Goal: Check status: Check status

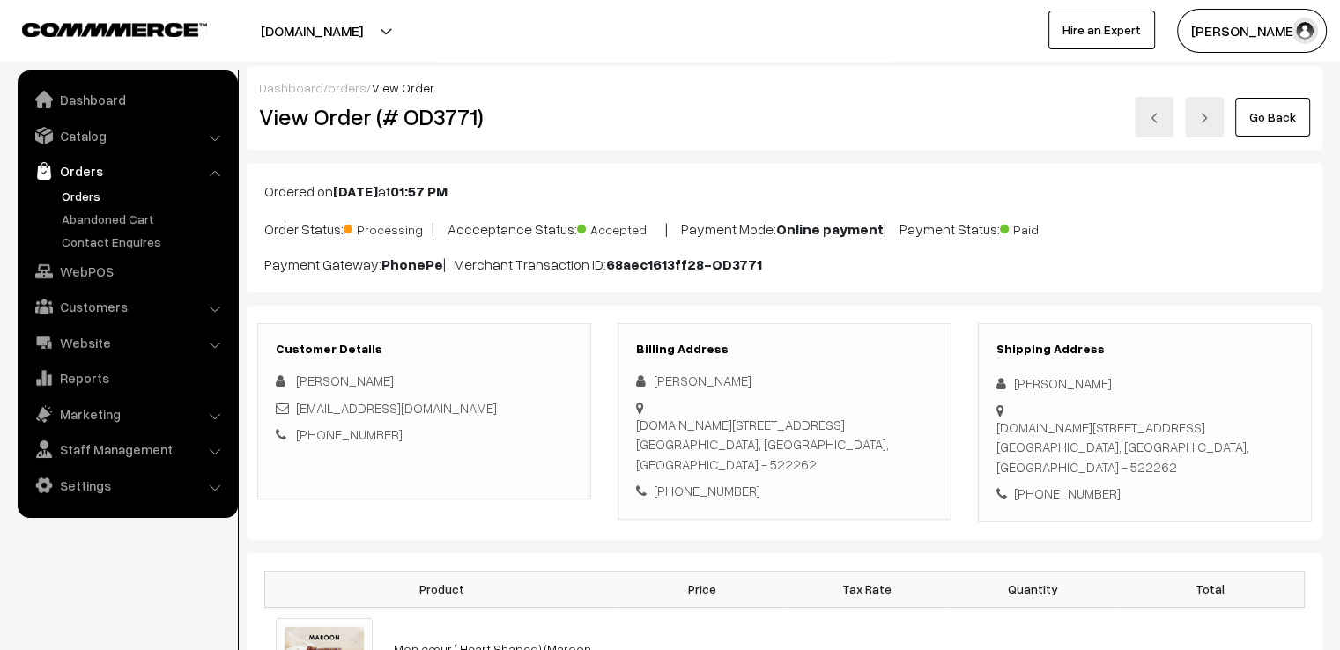
click at [934, 120] on link "Go Back" at bounding box center [1273, 117] width 75 height 39
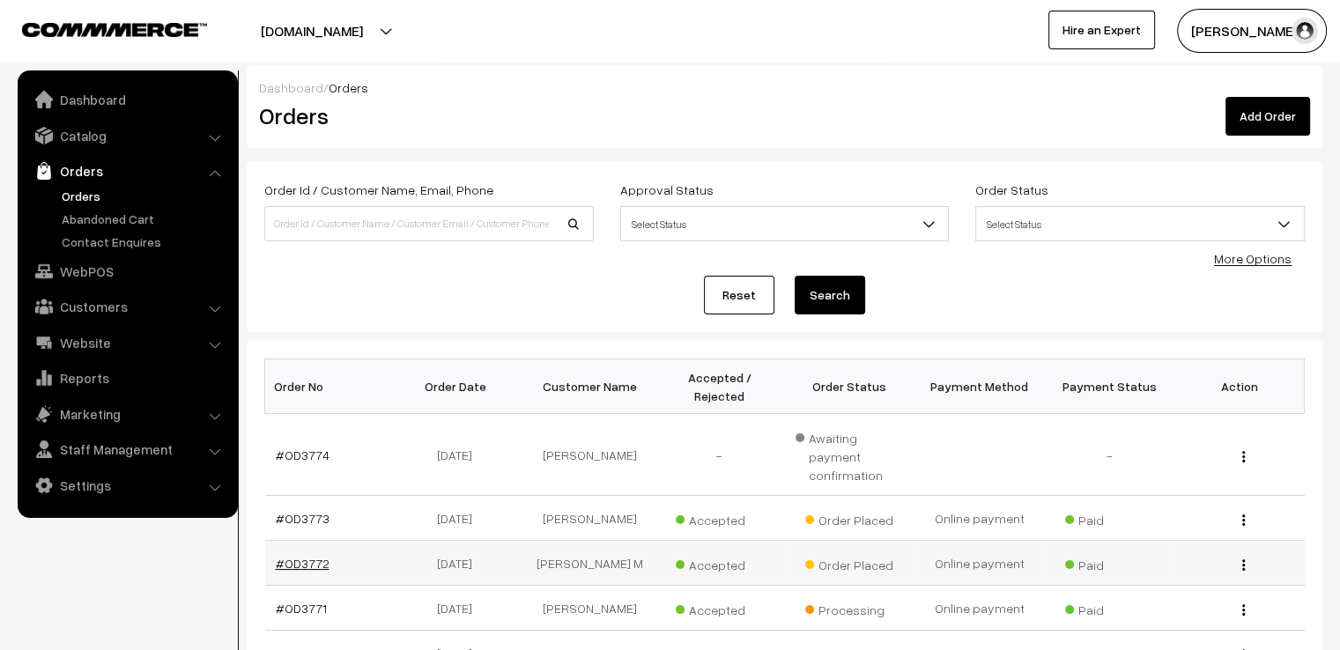
click at [300, 556] on link "#OD3772" at bounding box center [303, 563] width 54 height 15
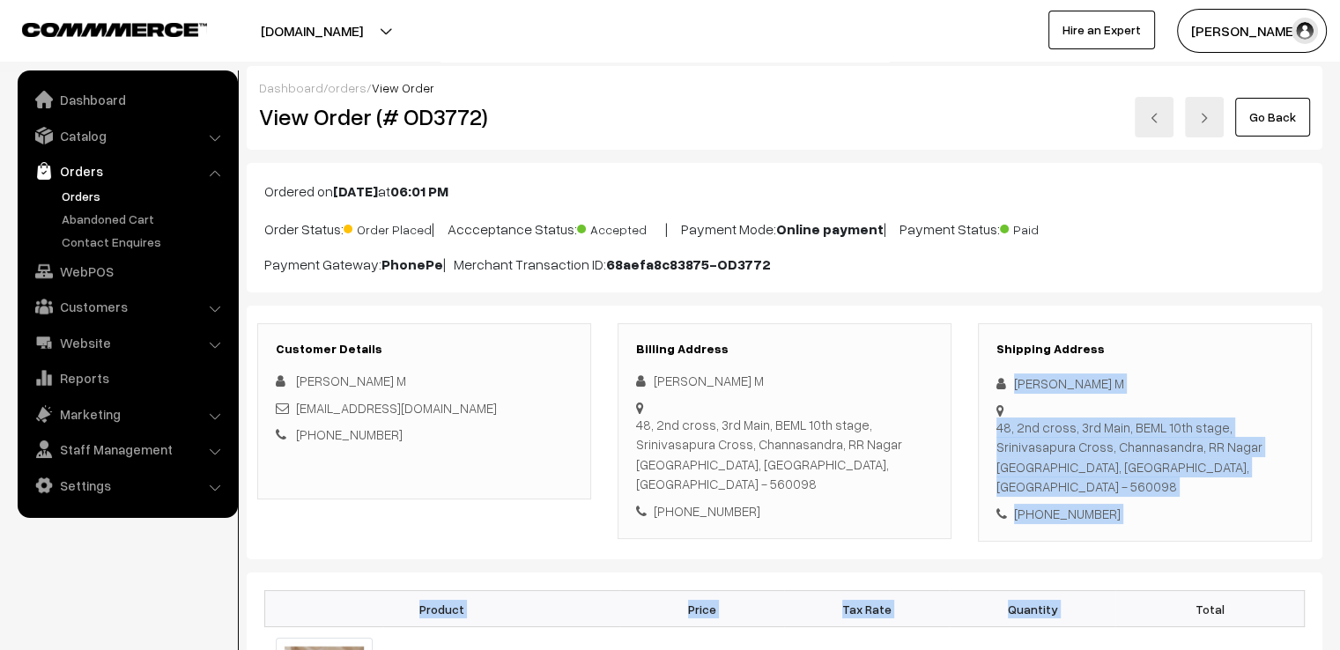
drag, startPoint x: 1008, startPoint y: 377, endPoint x: 1190, endPoint y: 555, distance: 254.3
click at [1188, 533] on div "Customer Details Shanthi M malladishanthi2@gmail.com +91 9980221620 Billing Add…" at bounding box center [785, 433] width 1076 height 255
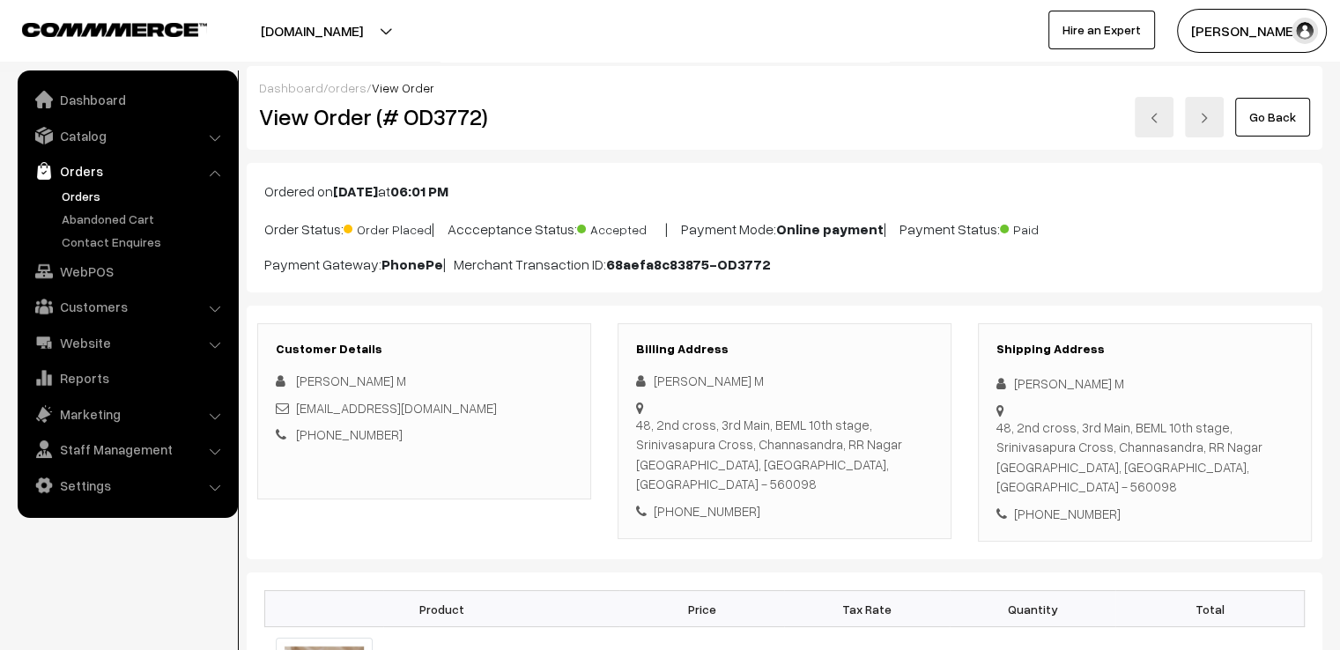
click at [1185, 531] on div "Customer Details Shanthi M malladishanthi2@gmail.com +91 9980221620 Billing Add…" at bounding box center [785, 433] width 1076 height 255
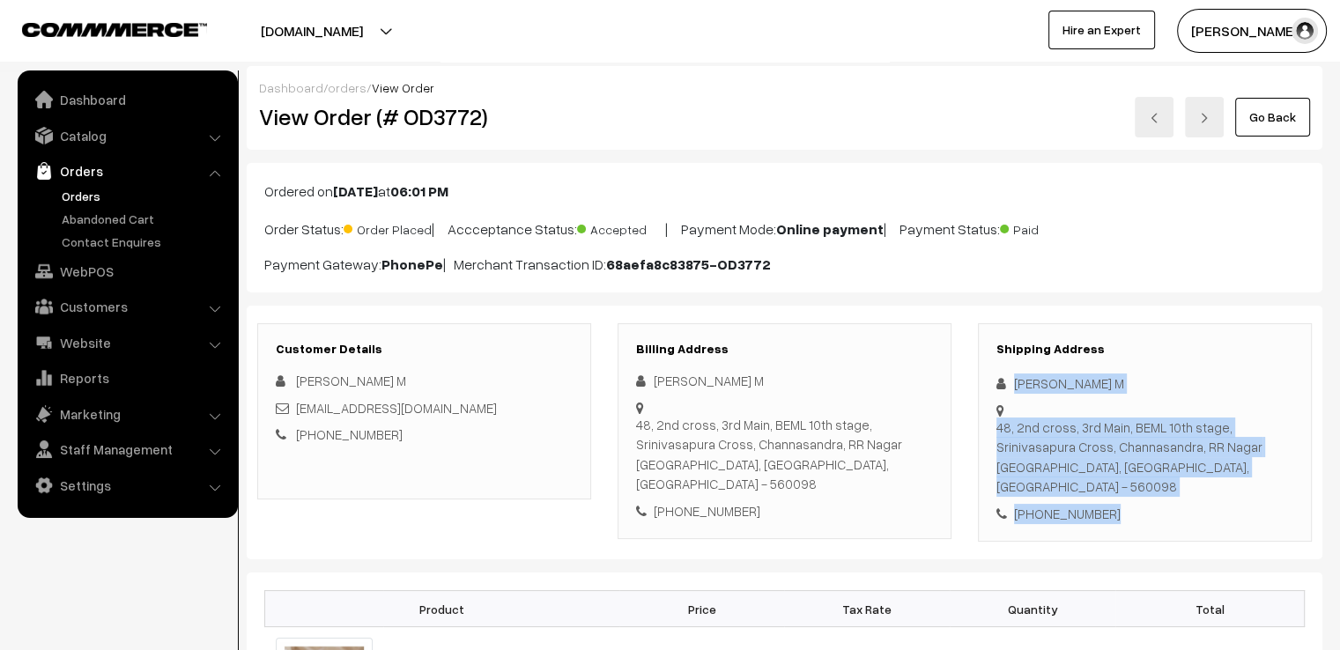
drag, startPoint x: 1010, startPoint y: 375, endPoint x: 1135, endPoint y: 531, distance: 200.0
click at [1135, 531] on div "Customer Details Shanthi M malladishanthi2@gmail.com +91 9980221620 Billing Add…" at bounding box center [785, 433] width 1076 height 255
copy div "Shanthi M 48, 2nd cross, 3rd Main, BEML 10th stage, Srinivasapura Cross, Channa…"
click at [1288, 98] on link "Go Back" at bounding box center [1273, 117] width 75 height 39
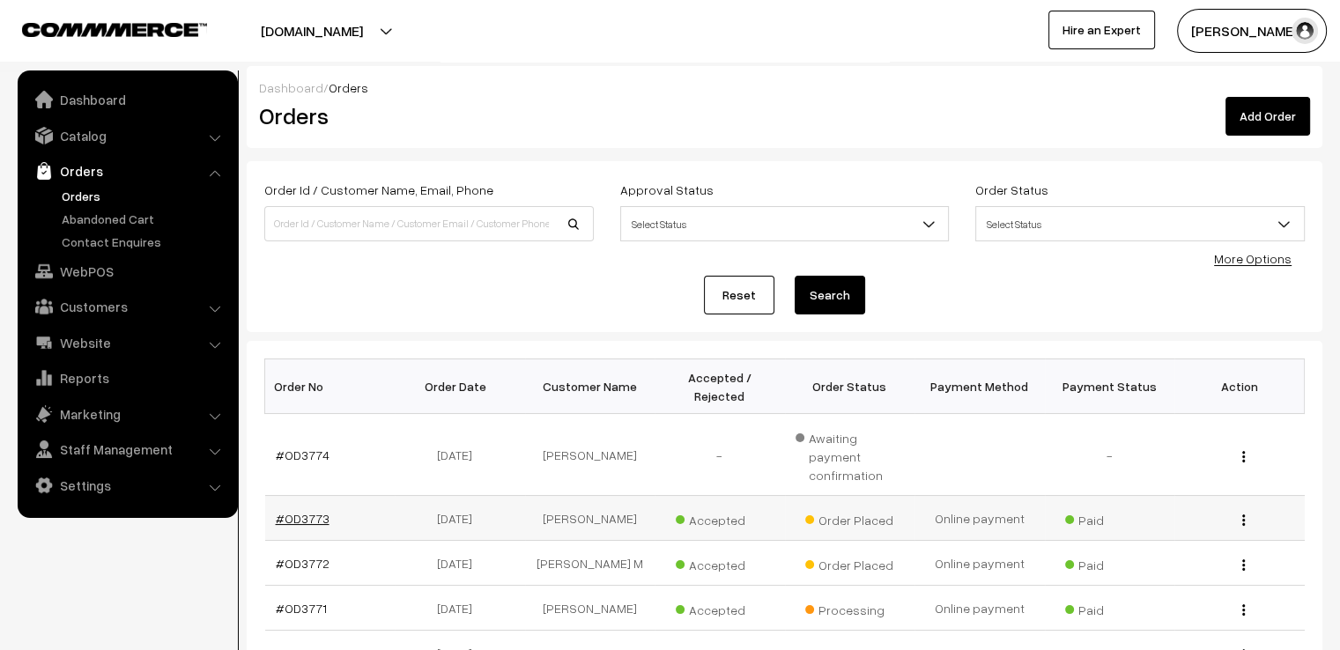
click at [309, 511] on link "#OD3773" at bounding box center [303, 518] width 54 height 15
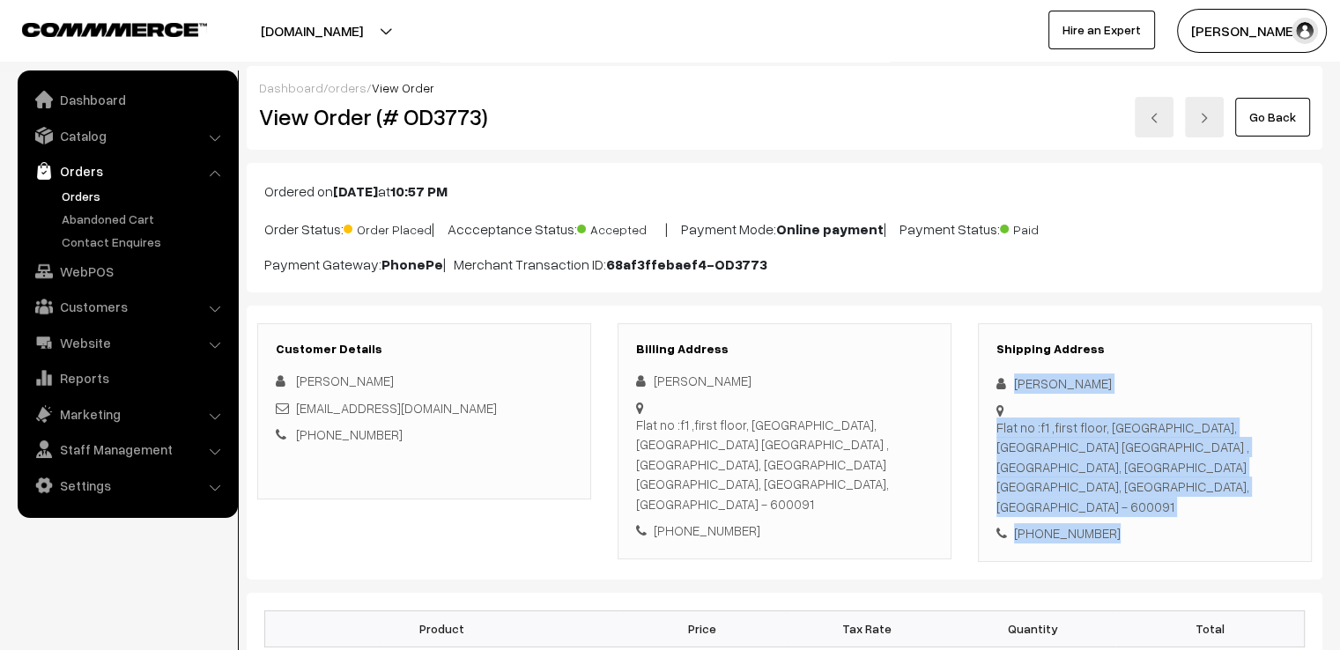
drag, startPoint x: 1013, startPoint y: 367, endPoint x: 1175, endPoint y: 568, distance: 258.2
click at [1160, 523] on div "+91 8056241413" at bounding box center [1145, 533] width 297 height 20
drag, startPoint x: 1015, startPoint y: 382, endPoint x: 1283, endPoint y: 533, distance: 307.8
click at [1283, 533] on div "Shipping Address Akshaya Nivasini Flat no :f1 ,first floor, madurakali nagar we…" at bounding box center [1145, 442] width 334 height 239
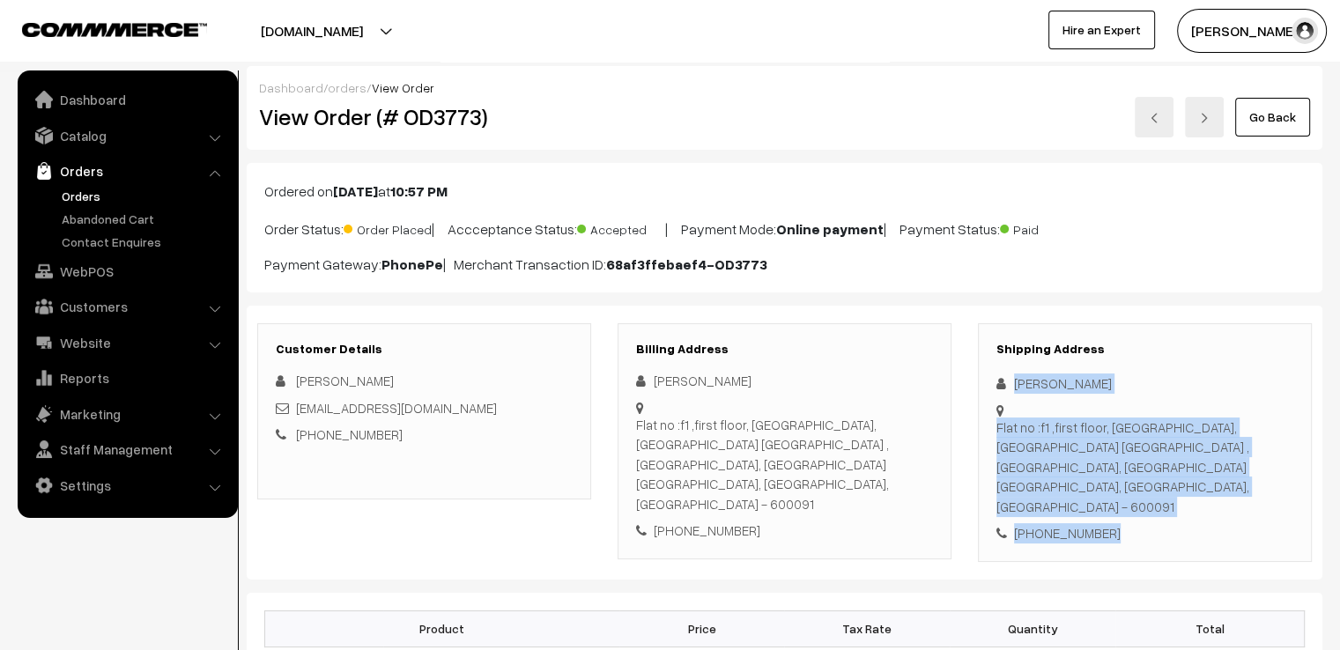
copy div "Akshaya Nivasini Flat no :f1 ,first floor, madurakali nagar west, Karthikeyapur…"
click at [1255, 114] on link "Go Back" at bounding box center [1273, 117] width 75 height 39
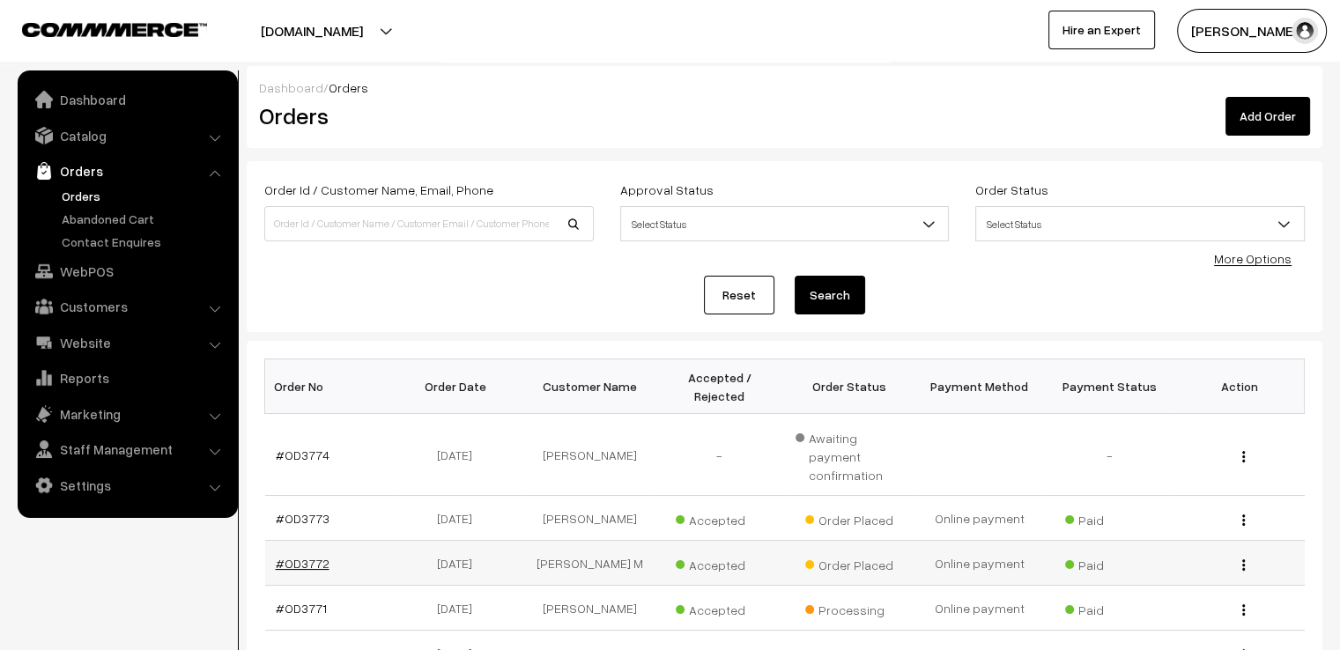
click at [300, 556] on link "#OD3772" at bounding box center [303, 563] width 54 height 15
